Goal: Find specific page/section: Find specific page/section

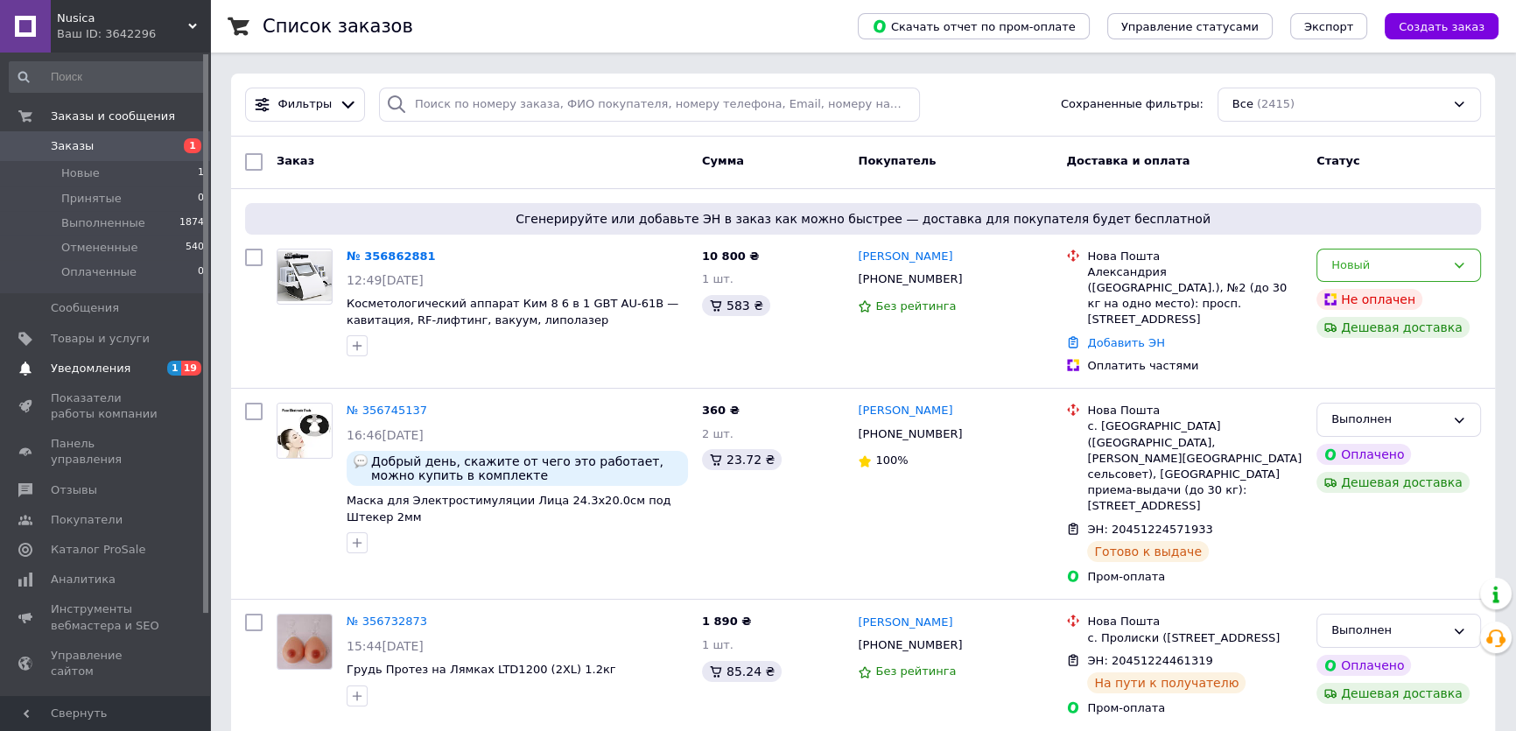
click at [91, 363] on span "Уведомления" at bounding box center [91, 369] width 80 height 16
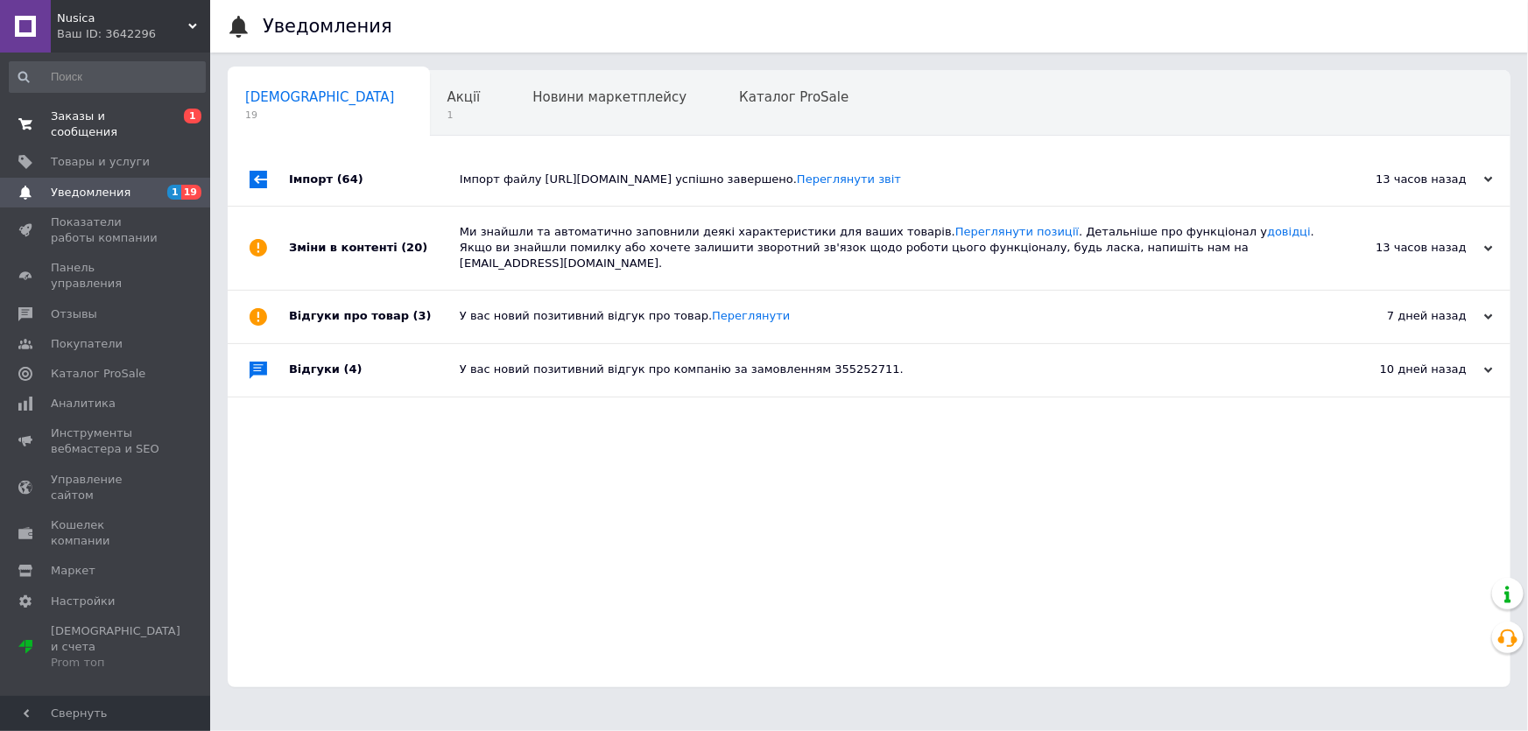
click at [95, 114] on span "Заказы и сообщения" at bounding box center [106, 125] width 111 height 32
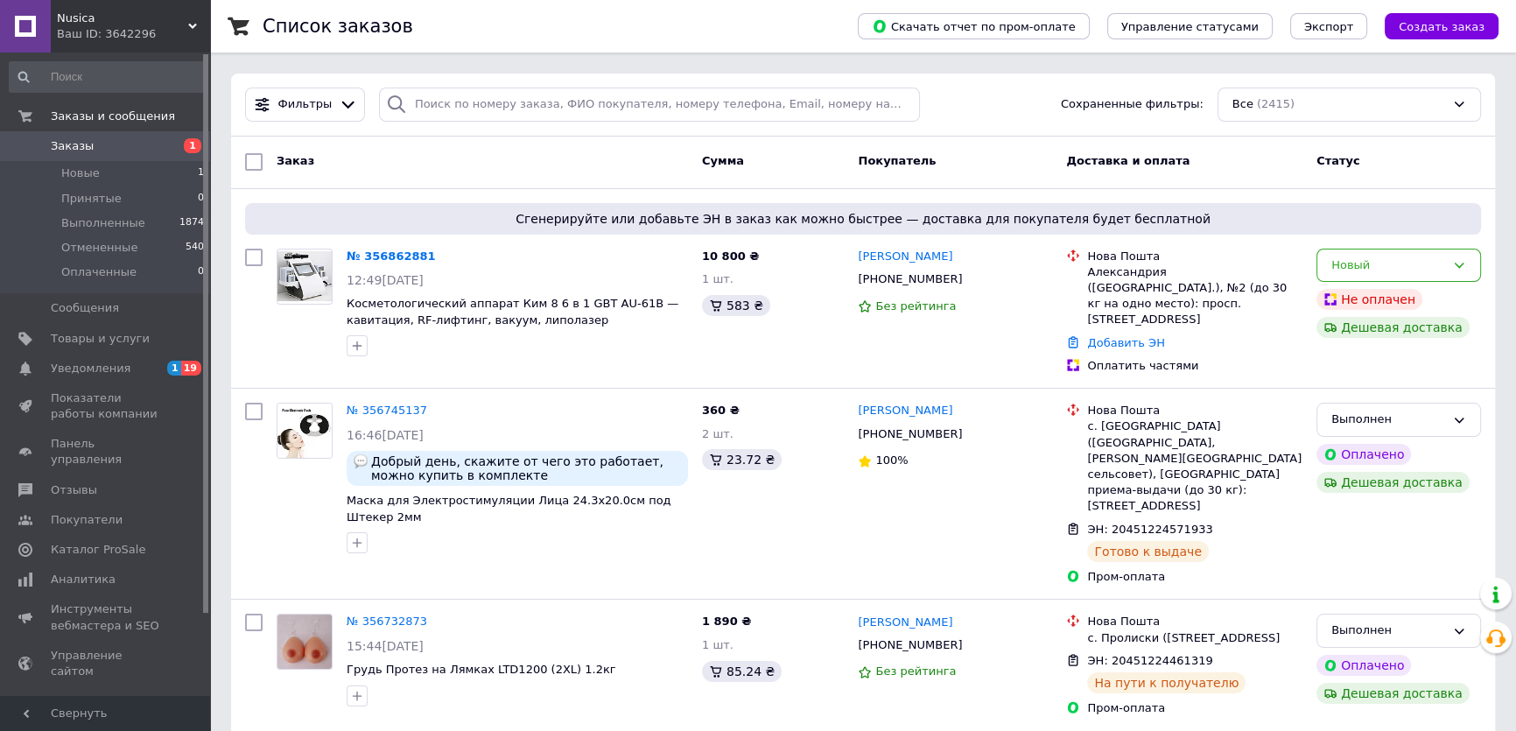
click at [120, 9] on div "Nusica Ваш ID: 3642296" at bounding box center [130, 26] width 159 height 53
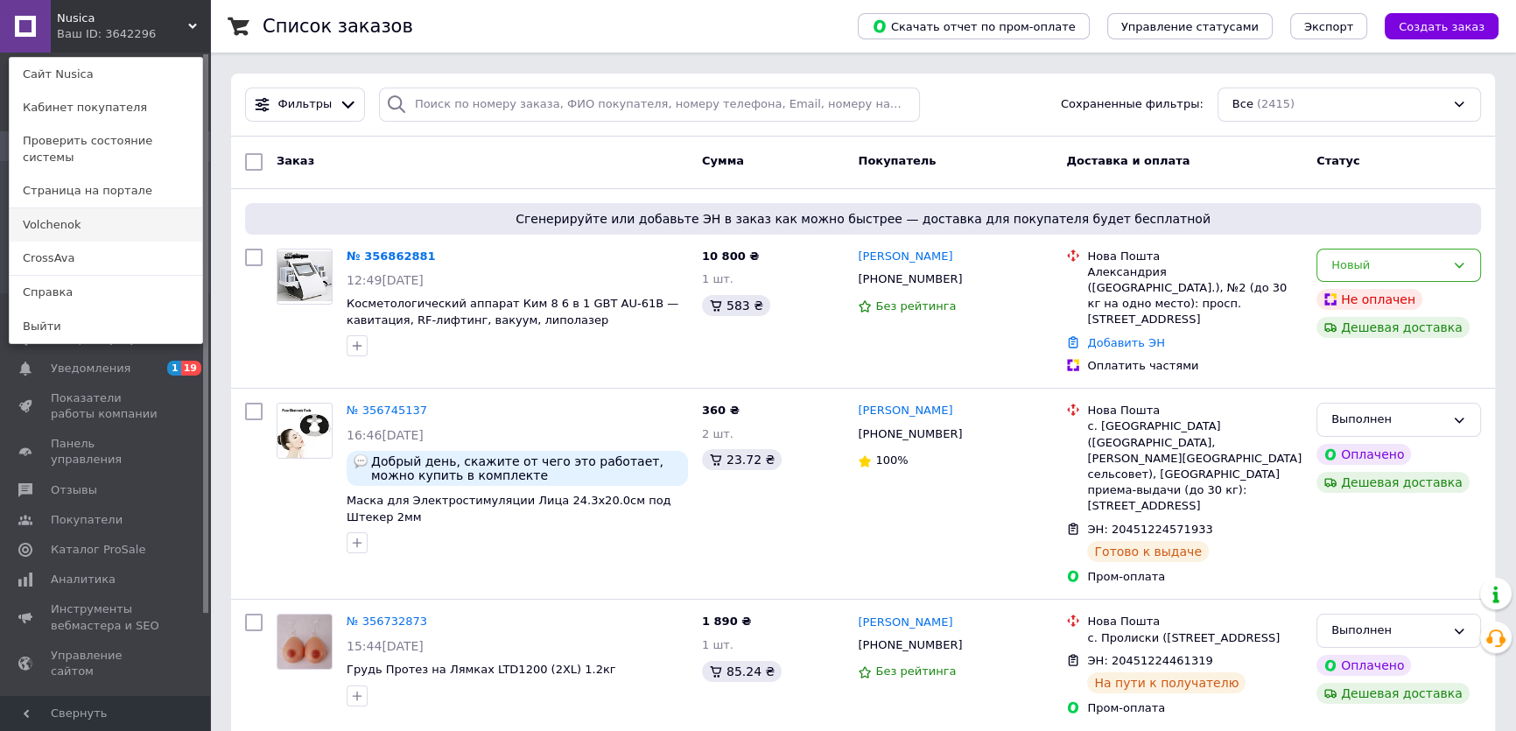
click at [47, 208] on link "Volchenok" at bounding box center [106, 224] width 193 height 33
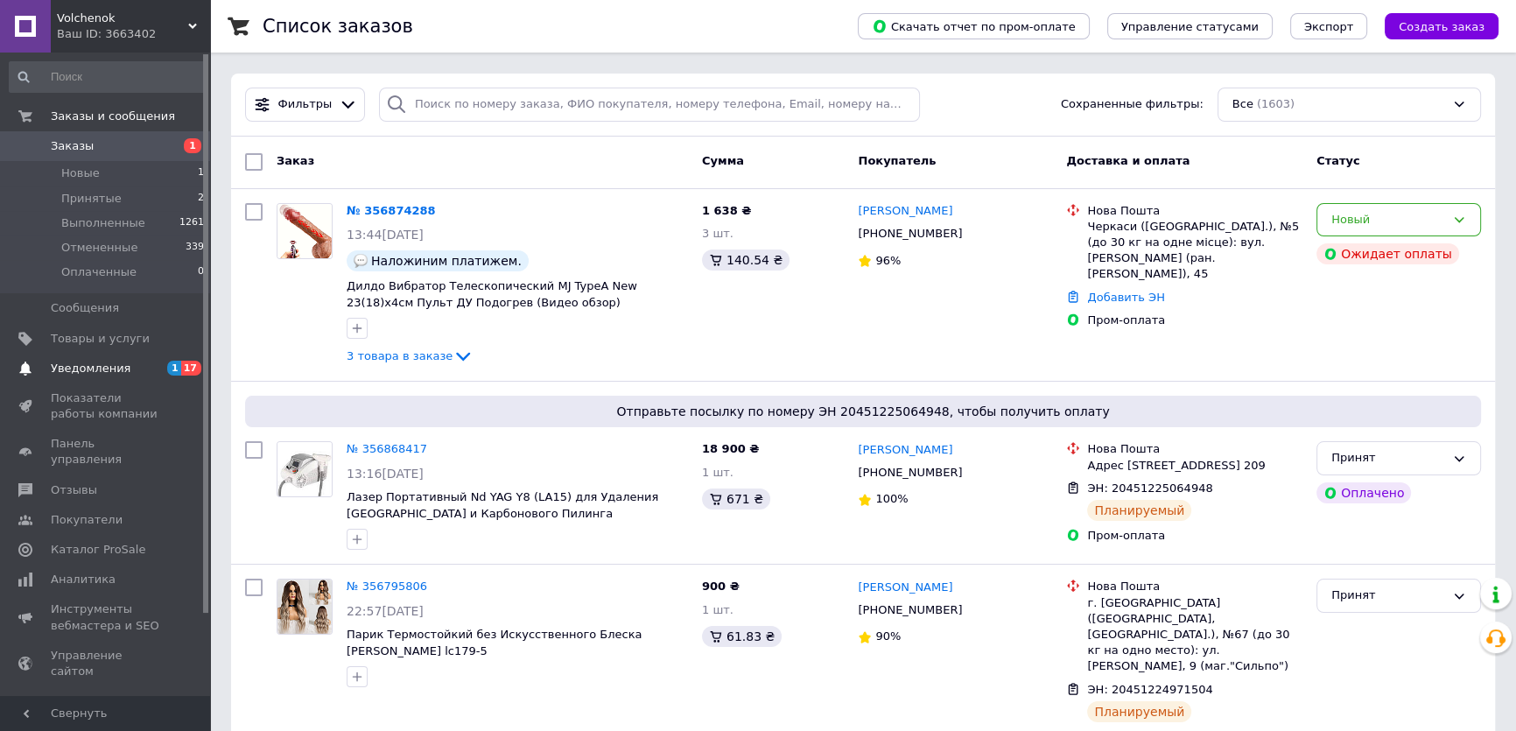
click at [74, 364] on span "Уведомления" at bounding box center [91, 369] width 80 height 16
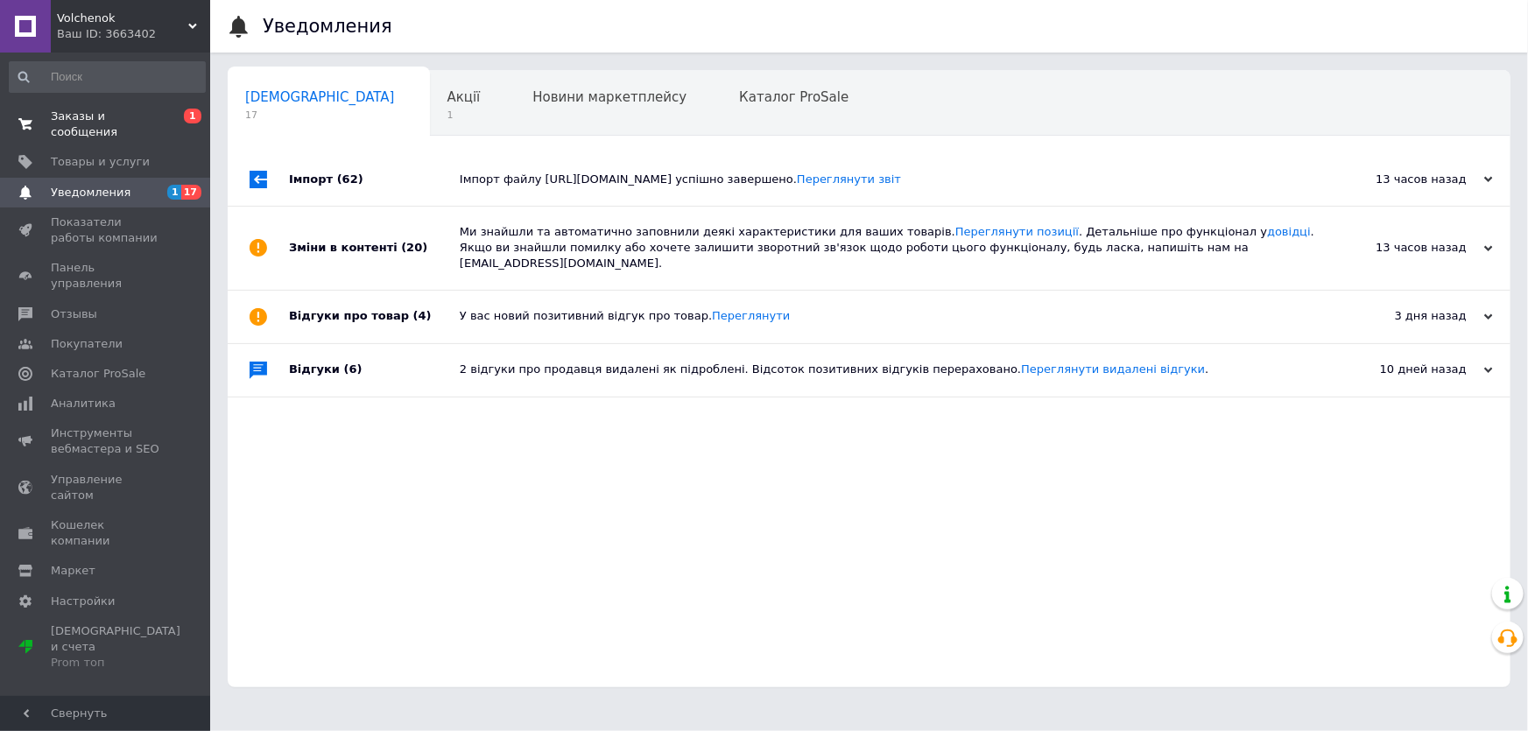
click at [75, 117] on span "Заказы и сообщения" at bounding box center [106, 125] width 111 height 32
